Goal: Use online tool/utility

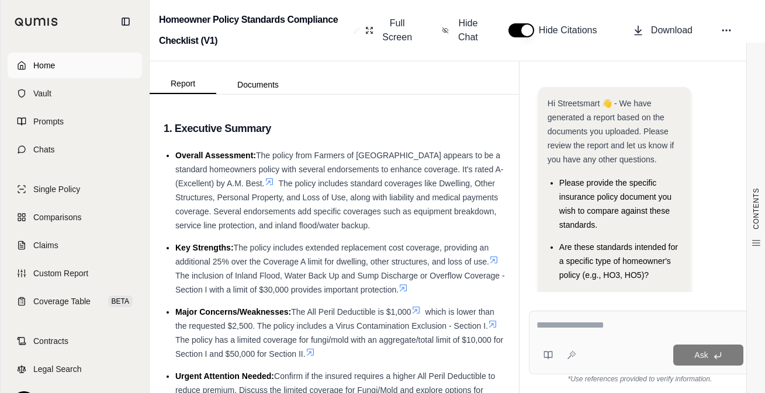
scroll to position [27, 0]
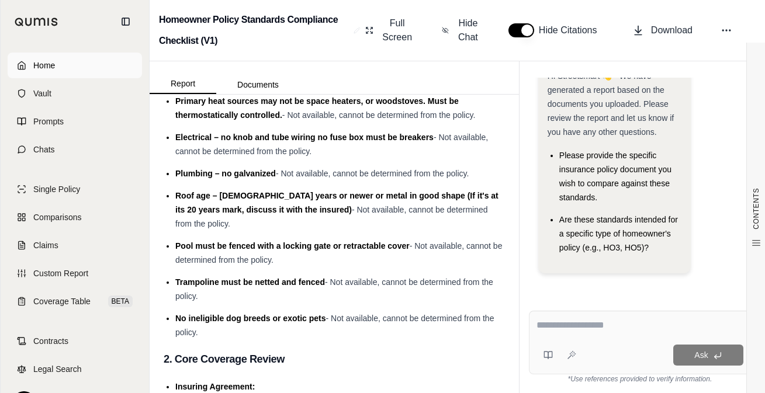
click at [60, 66] on link "Home" at bounding box center [75, 66] width 134 height 26
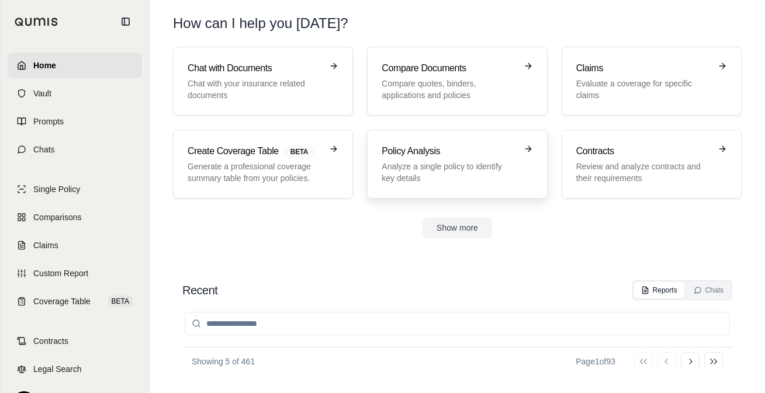
click at [450, 158] on h3 "Policy Analysis" at bounding box center [449, 151] width 134 height 14
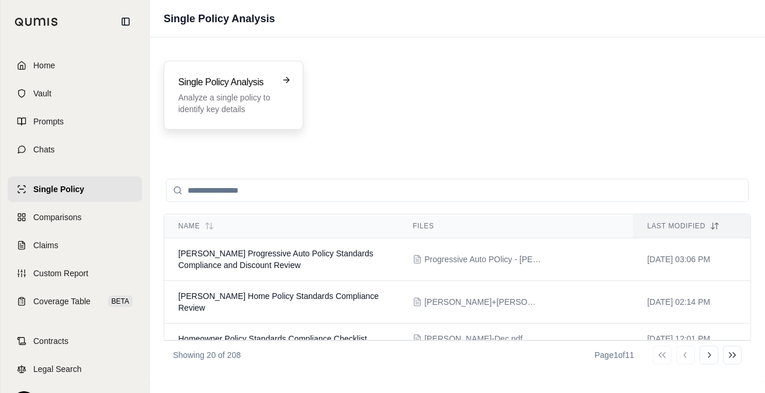
click at [252, 101] on p "Analyze a single policy to identify key details" at bounding box center [225, 103] width 94 height 23
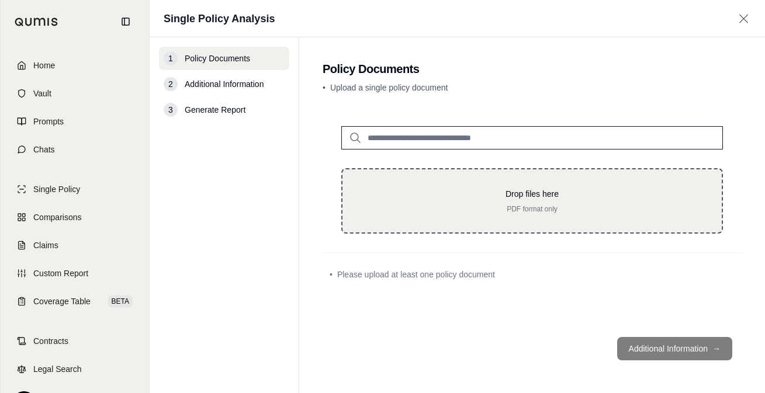
click at [398, 203] on div "Drop files here PDF format only" at bounding box center [532, 201] width 342 height 26
type input "**********"
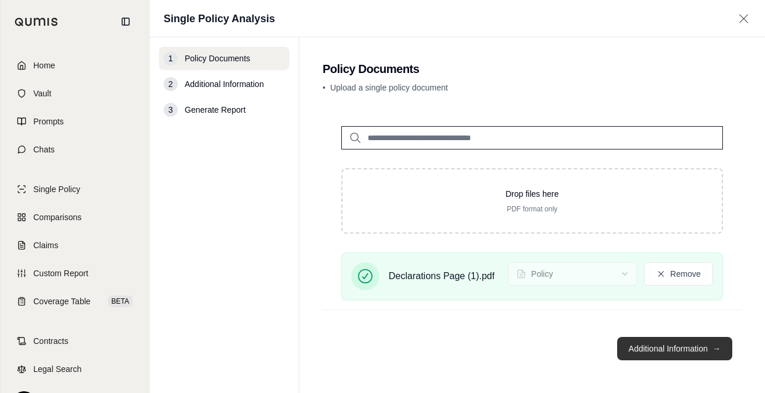
click at [695, 349] on button "Additional Information →" at bounding box center [674, 348] width 115 height 23
